Goal: Check status: Check status

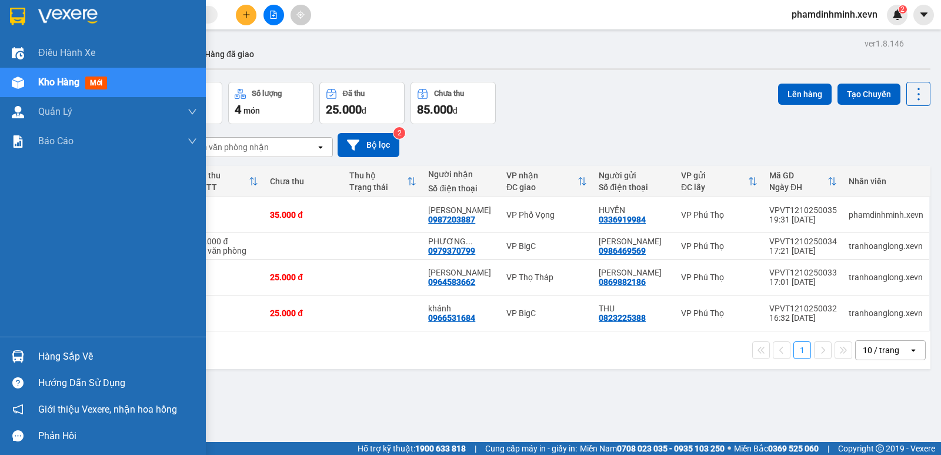
click at [47, 362] on div "Hàng sắp về" at bounding box center [117, 357] width 159 height 18
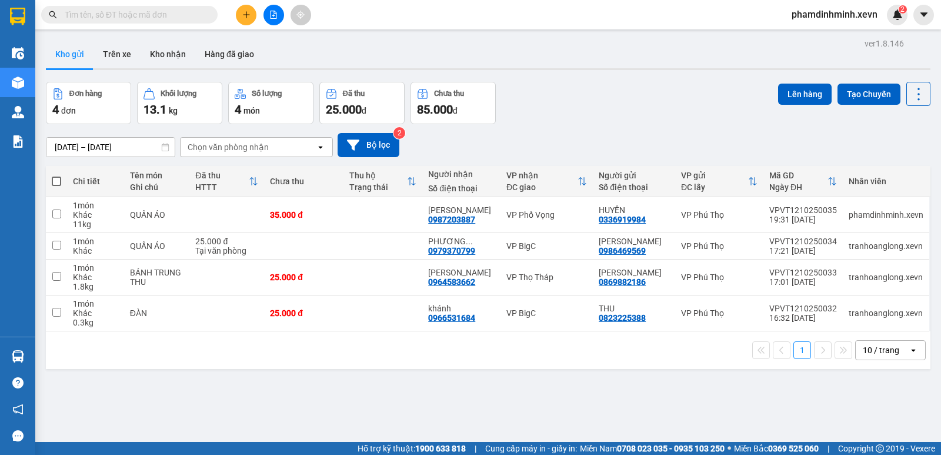
click at [656, 402] on section "Kết quả tìm kiếm ( 0 ) Bộ lọc No Data phamdinhminh.xevn 2 Điều hành xe Kho hàng…" at bounding box center [470, 227] width 941 height 455
drag, startPoint x: 46, startPoint y: 166, endPoint x: 49, endPoint y: 174, distance: 8.0
click at [49, 174] on th at bounding box center [56, 181] width 21 height 31
drag, startPoint x: 35, startPoint y: 39, endPoint x: 44, endPoint y: 37, distance: 8.6
click at [44, 35] on main "ver 1.8.146 Kho gửi Trên xe Kho nhận Hàng đã giao Đơn hàng 4 đơn Khối lượng 13.…" at bounding box center [470, 221] width 941 height 442
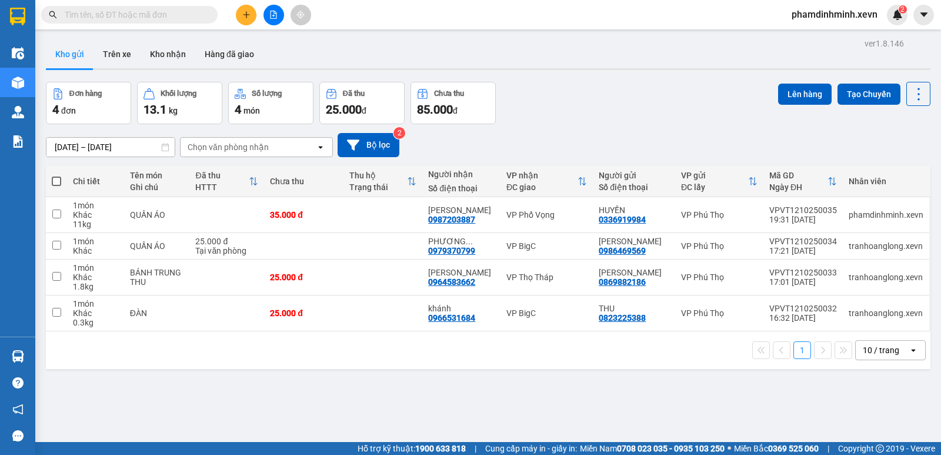
click at [588, 101] on div "Đơn hàng 4 đơn Khối lượng 13.1 kg Số lượng 4 món Đã thu 25.000 đ Chưa thu 85.00…" at bounding box center [488, 103] width 885 height 42
click at [898, 12] on img at bounding box center [897, 14] width 11 height 11
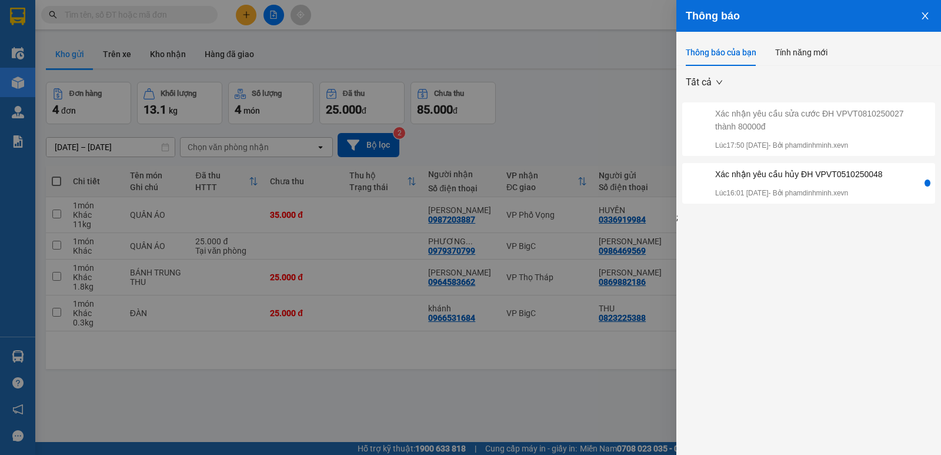
click at [925, 14] on icon "close" at bounding box center [925, 15] width 9 height 9
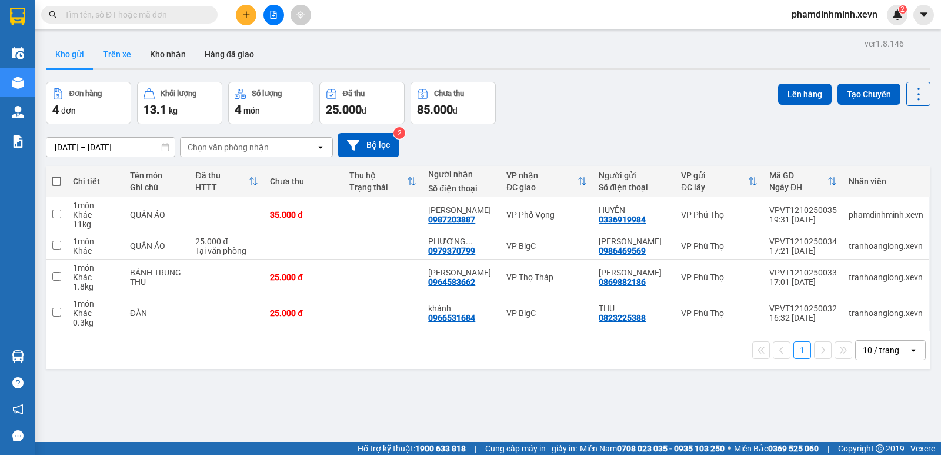
click at [125, 58] on button "Trên xe" at bounding box center [117, 54] width 47 height 28
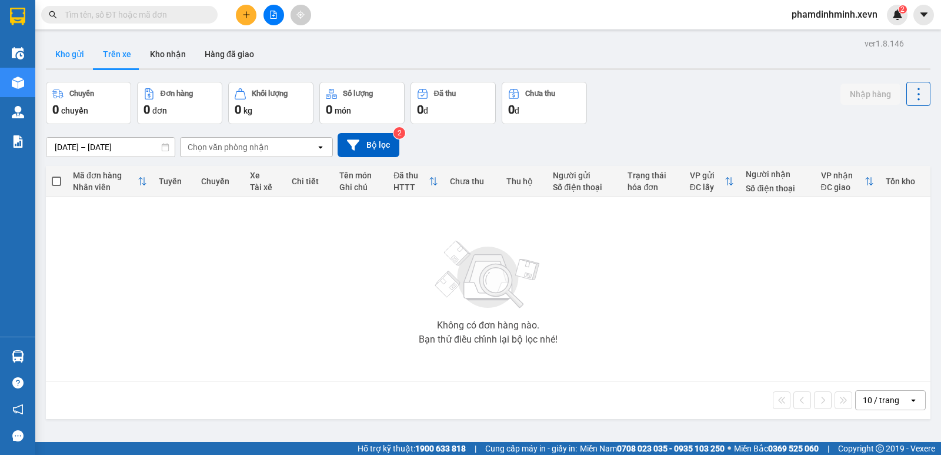
click at [79, 54] on button "Kho gửi" at bounding box center [70, 54] width 48 height 28
